Goal: Find specific page/section: Find specific page/section

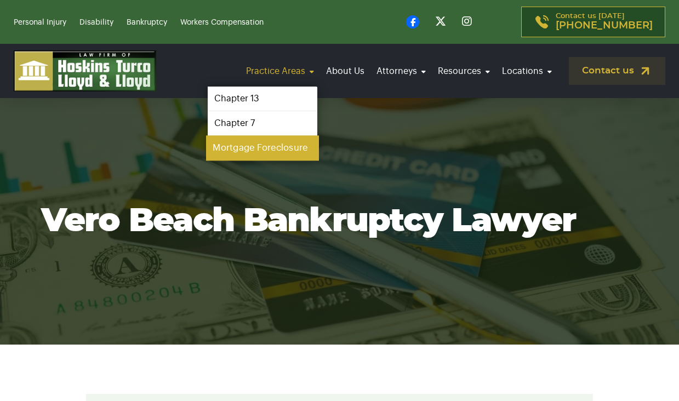
click at [255, 149] on link "Mortgage Foreclosure" at bounding box center [262, 148] width 113 height 25
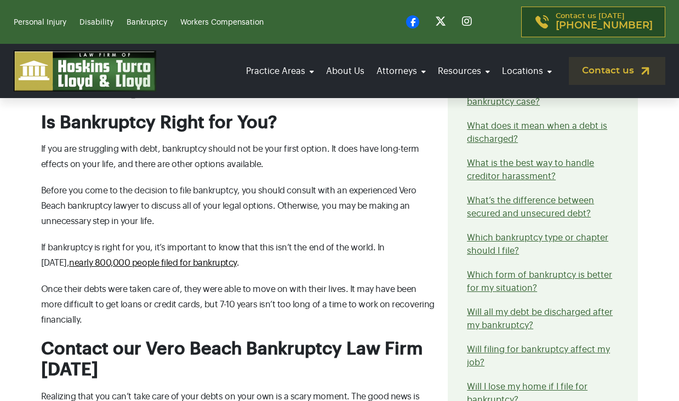
scroll to position [3833, 0]
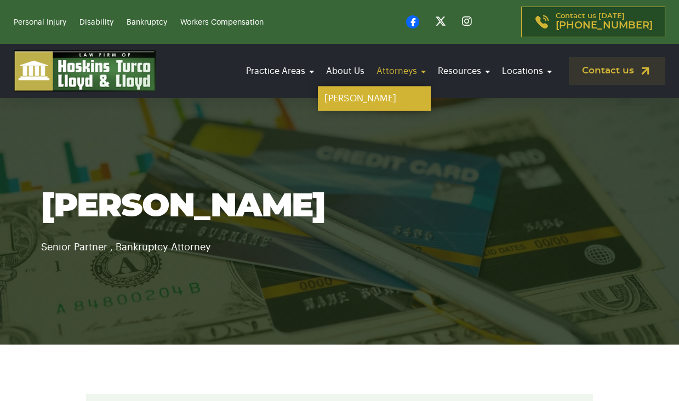
click at [364, 93] on link "[PERSON_NAME]" at bounding box center [374, 99] width 113 height 25
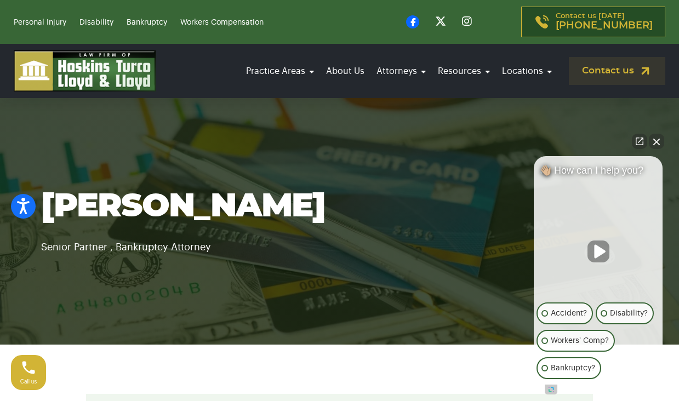
click at [658, 140] on button "Close Intaker Chat Widget" at bounding box center [656, 141] width 15 height 15
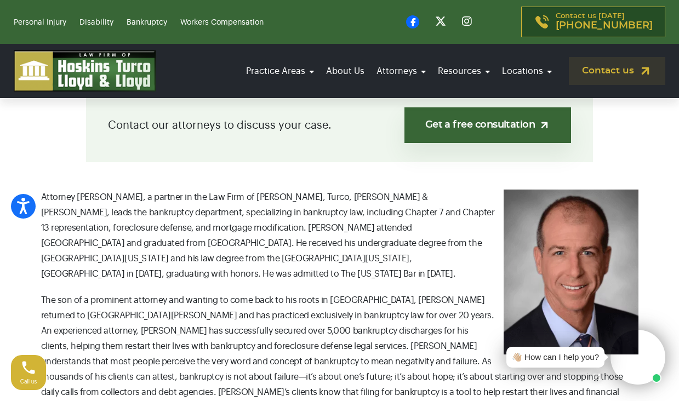
scroll to position [310, 0]
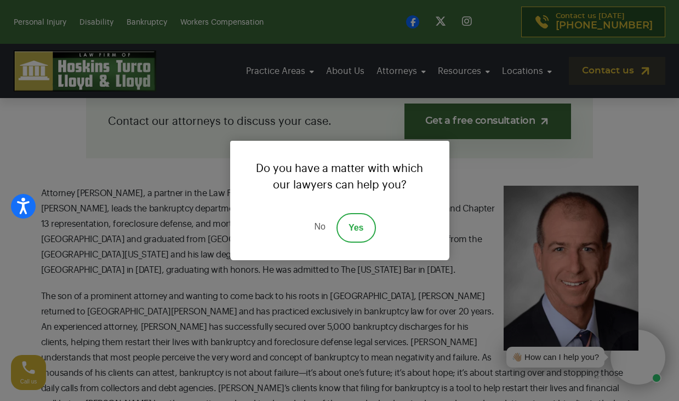
click at [323, 225] on link "No" at bounding box center [319, 228] width 33 height 30
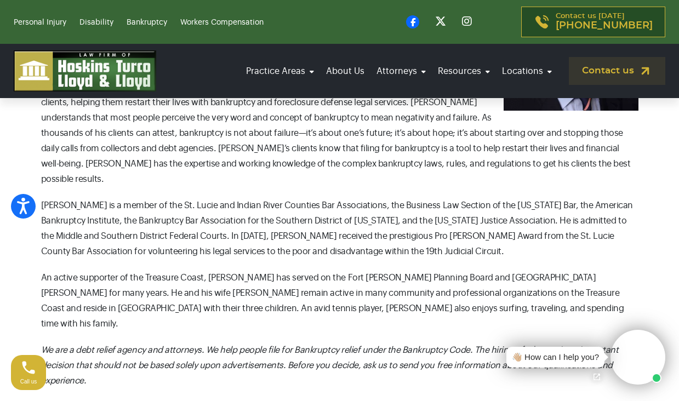
scroll to position [550, 0]
